Goal: Information Seeking & Learning: Learn about a topic

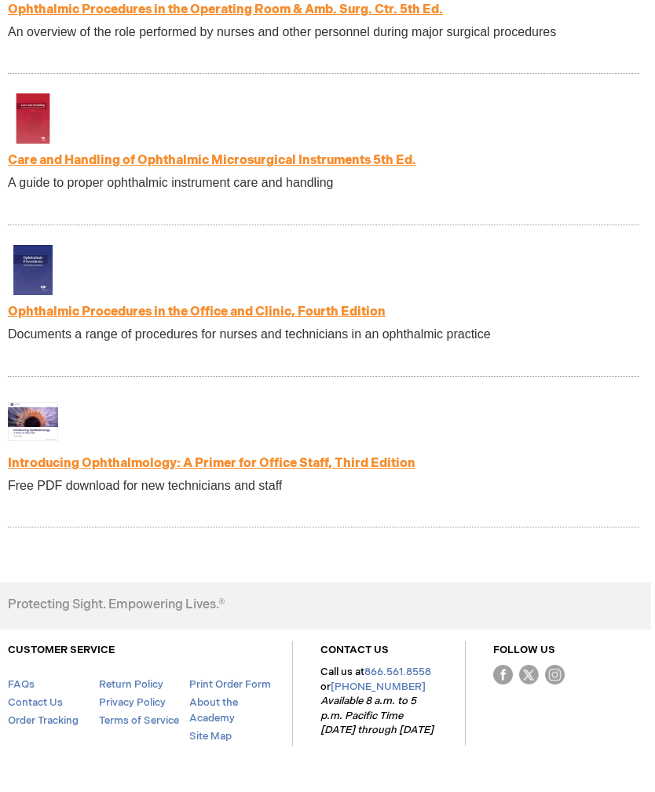
scroll to position [3291, 4]
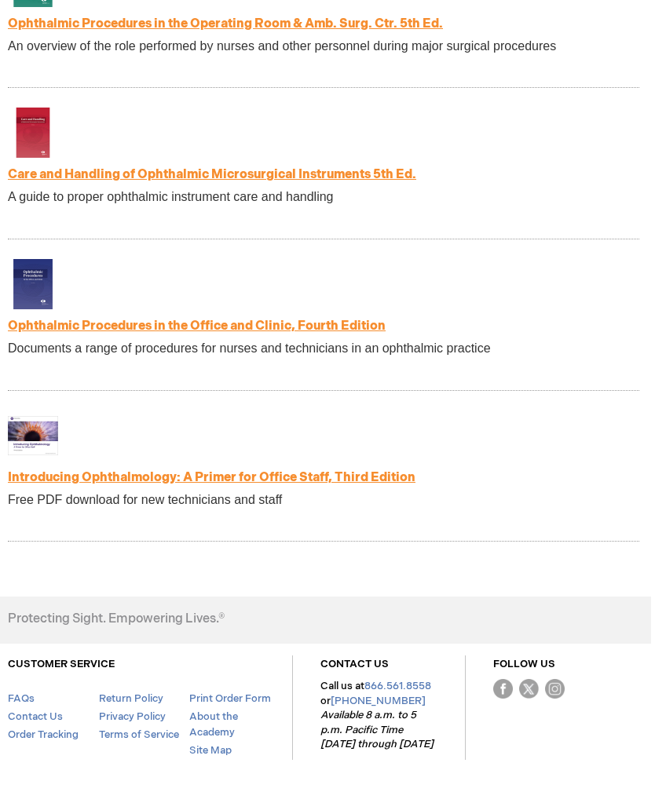
click at [319, 470] on link "Introducing Ophthalmology: A Primer for Office Staff, Third Edition" at bounding box center [212, 477] width 408 height 15
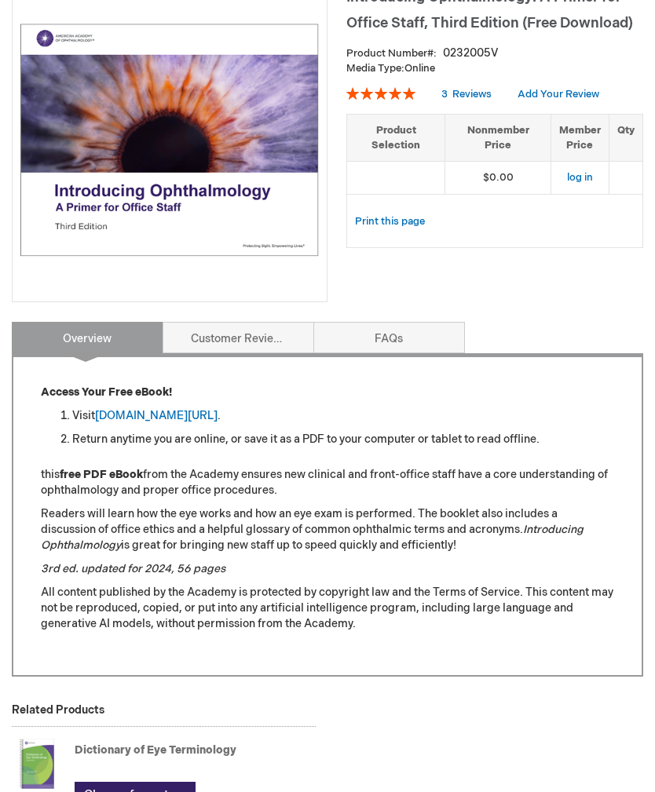
scroll to position [251, 0]
click at [218, 421] on link "aao.org/introducing_ophthalmology" at bounding box center [156, 415] width 123 height 13
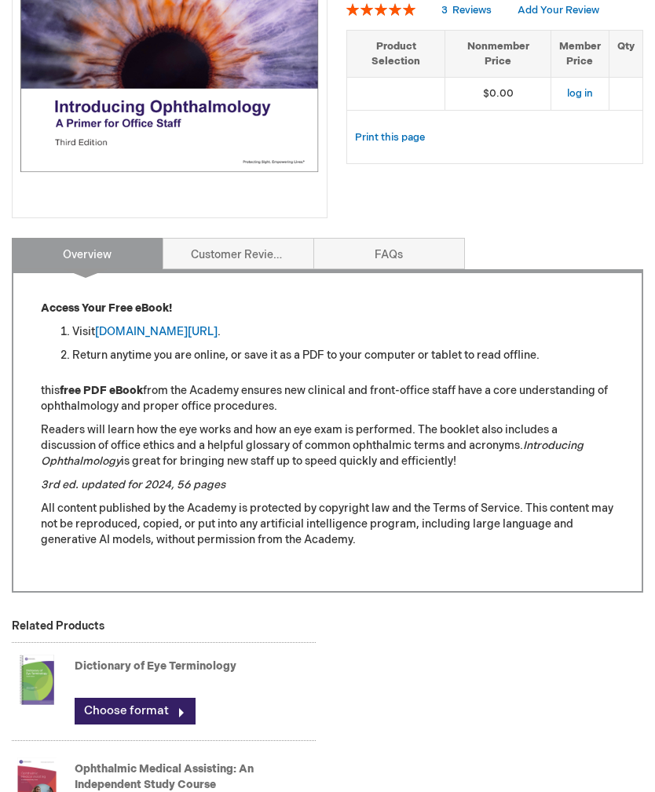
scroll to position [338, 0]
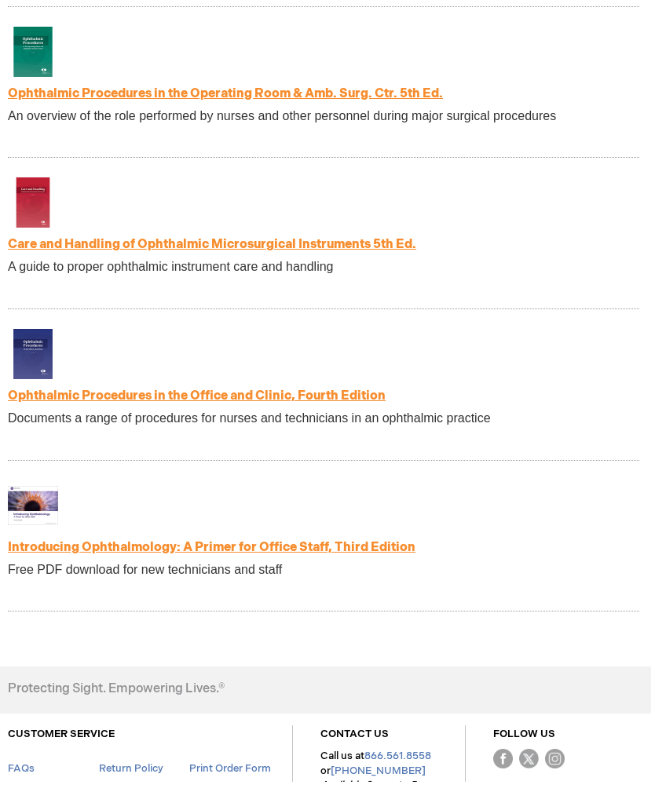
scroll to position [3225, 4]
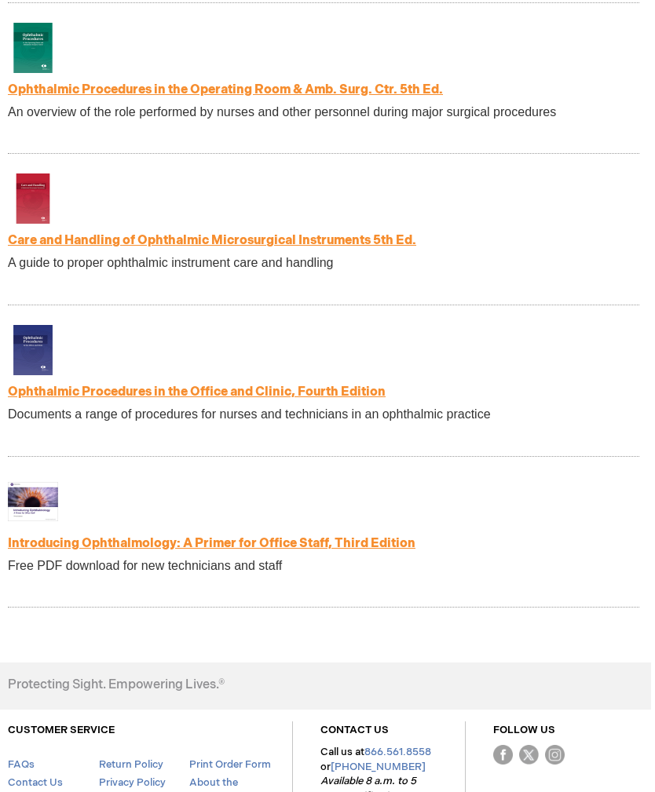
click at [358, 385] on link "Ophthalmic Procedures in the Office and Clinic, Fourth Edition" at bounding box center [197, 392] width 378 height 15
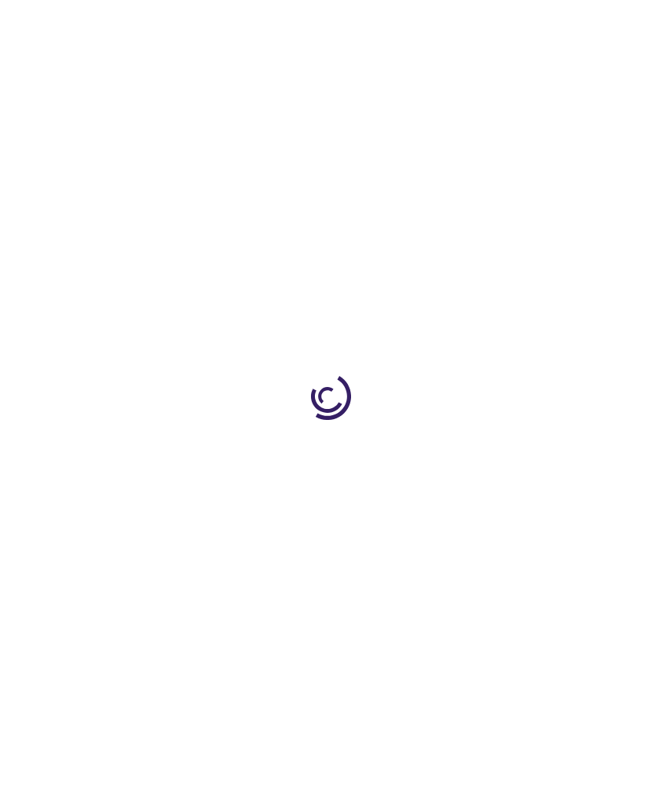
type input "0"
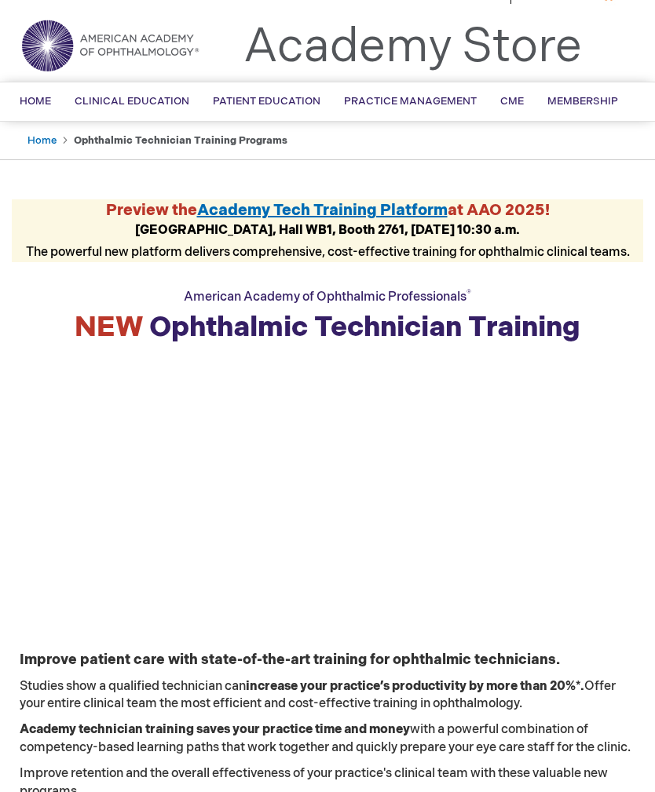
click at [413, 210] on span "Academy Tech Training Platform" at bounding box center [322, 210] width 251 height 19
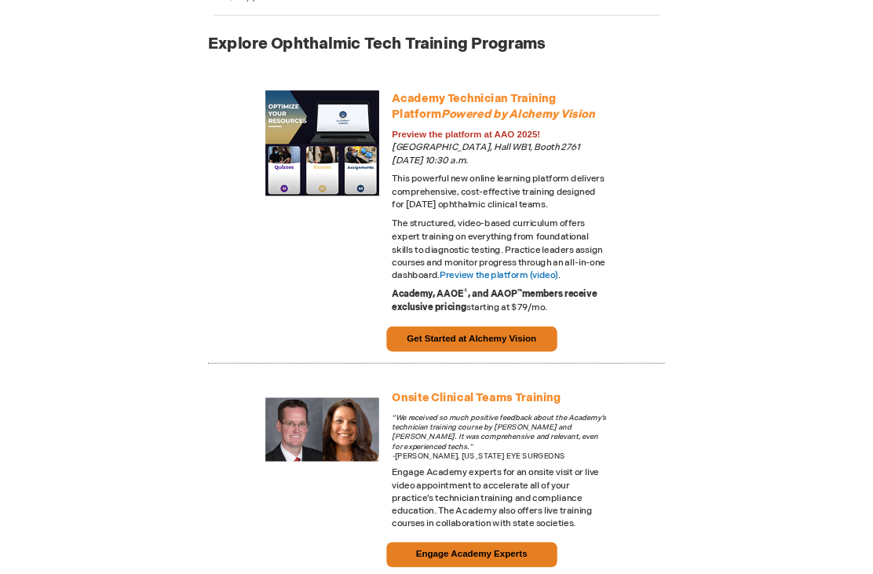
scroll to position [869, 0]
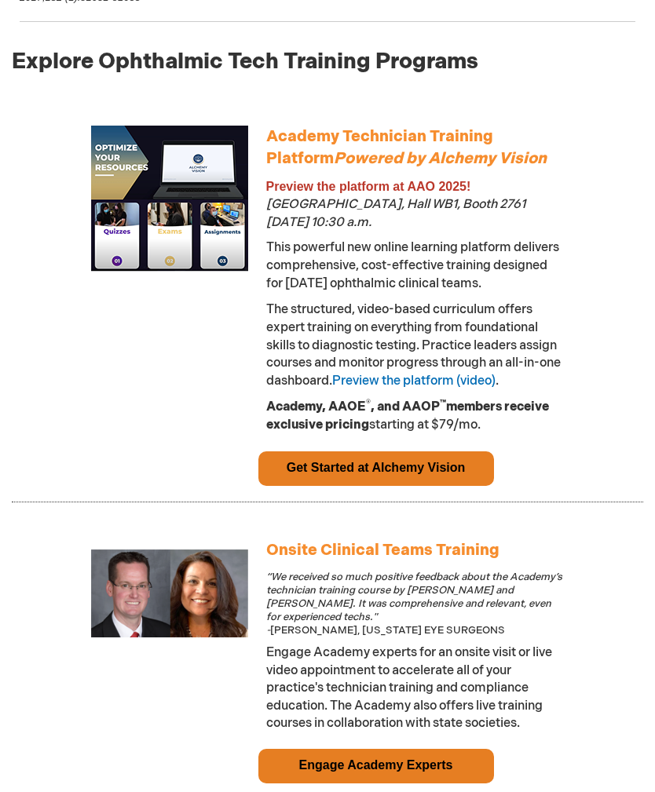
click at [484, 381] on link "Preview the platform (video)" at bounding box center [413, 381] width 163 height 15
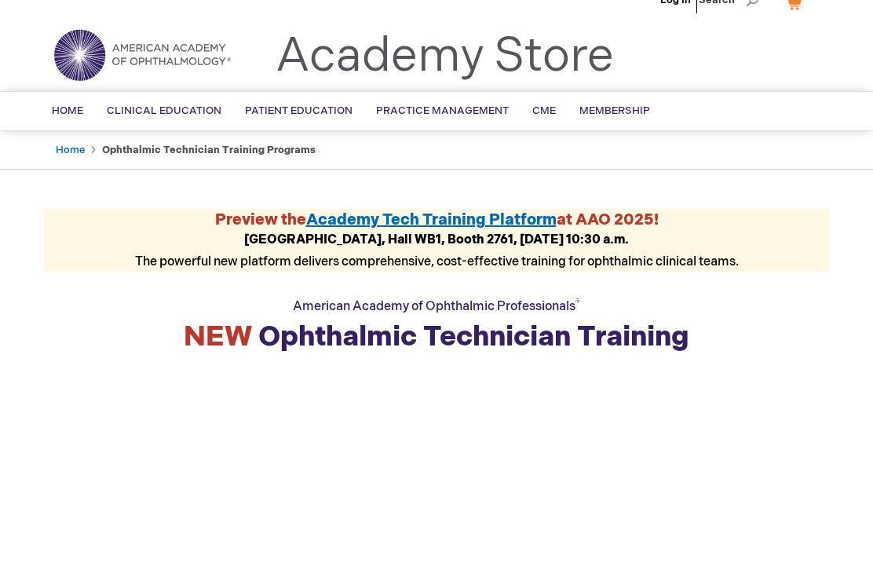
scroll to position [0, 0]
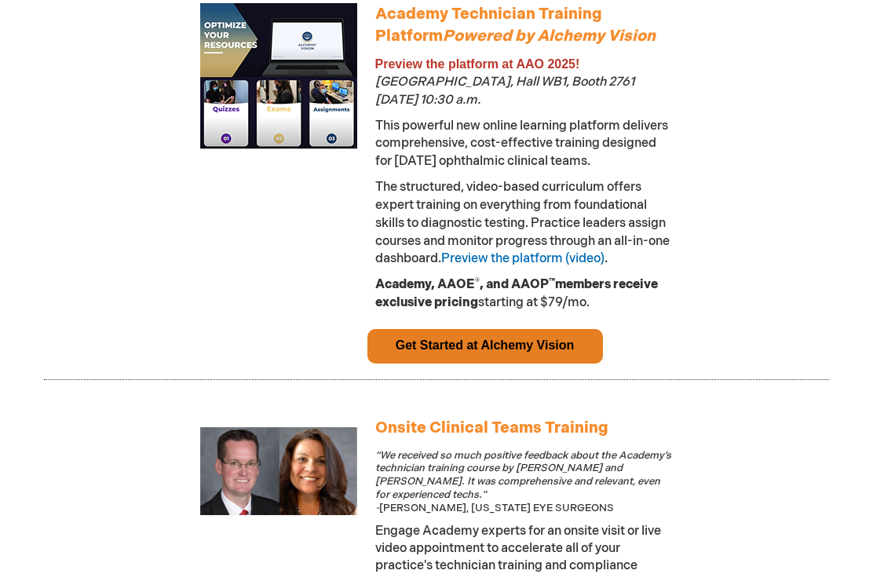
scroll to position [960, 0]
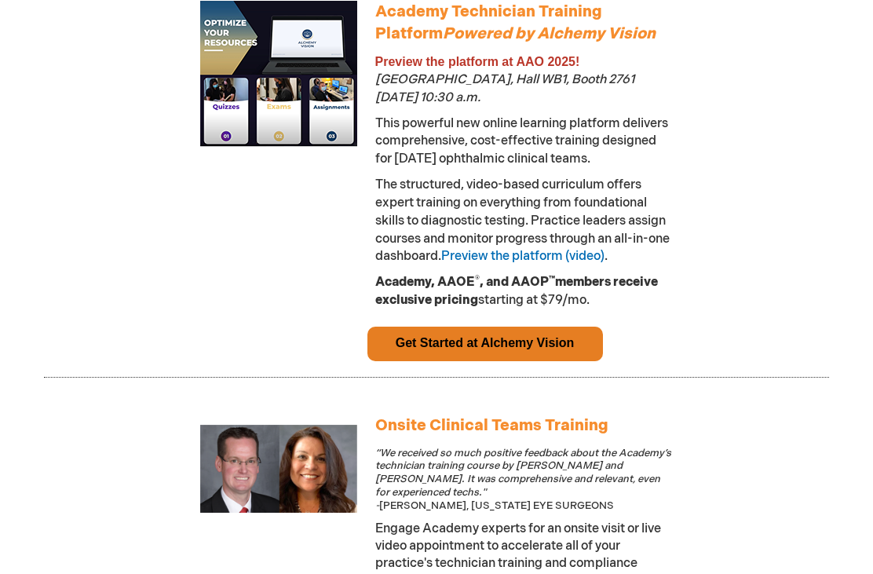
click at [558, 336] on link "Get Started at Alchemy Vision" at bounding box center [485, 342] width 179 height 13
